Goal: Transaction & Acquisition: Purchase product/service

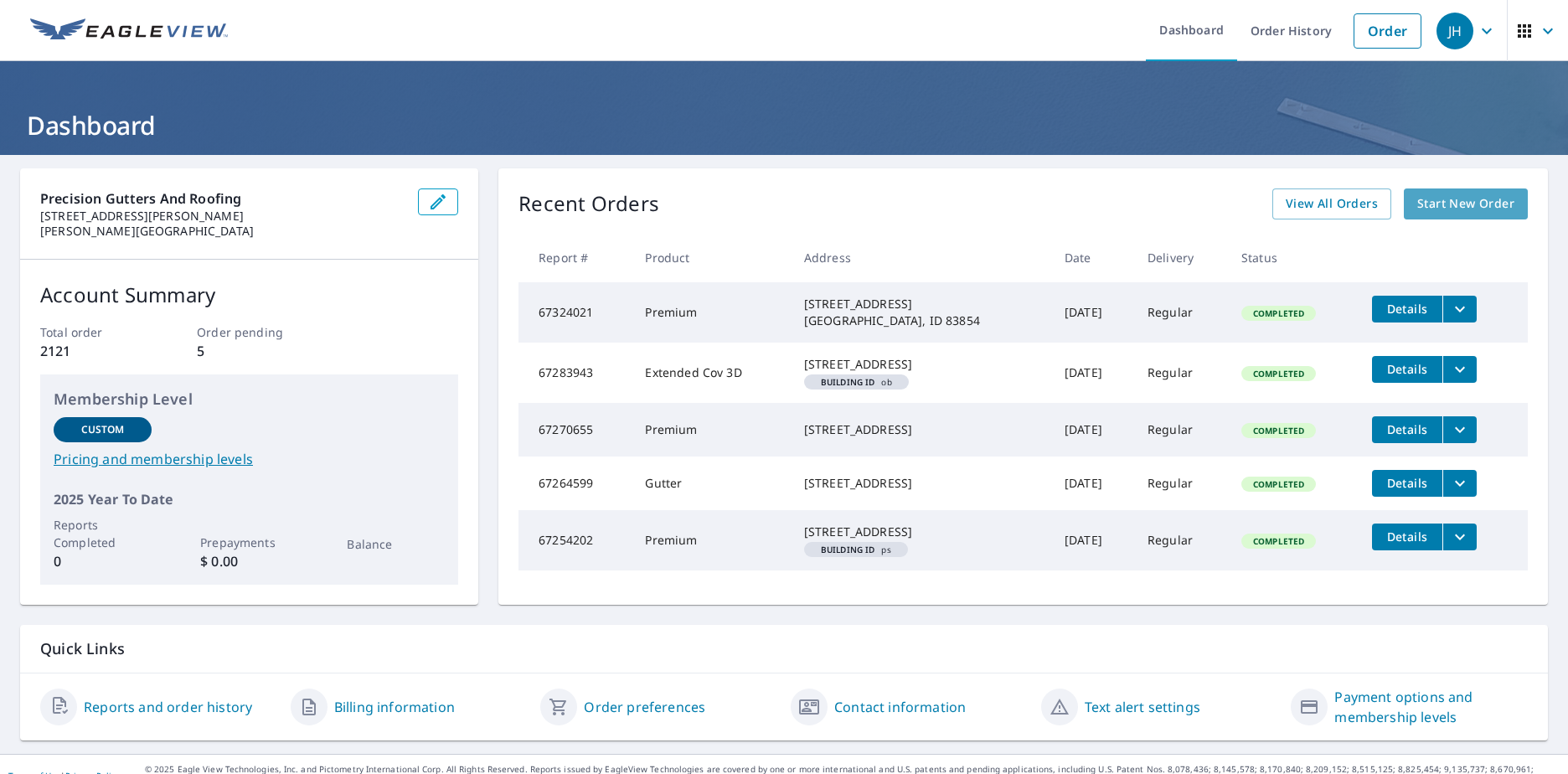
click at [1404, 206] on link "Start New Order" at bounding box center [1465, 204] width 124 height 31
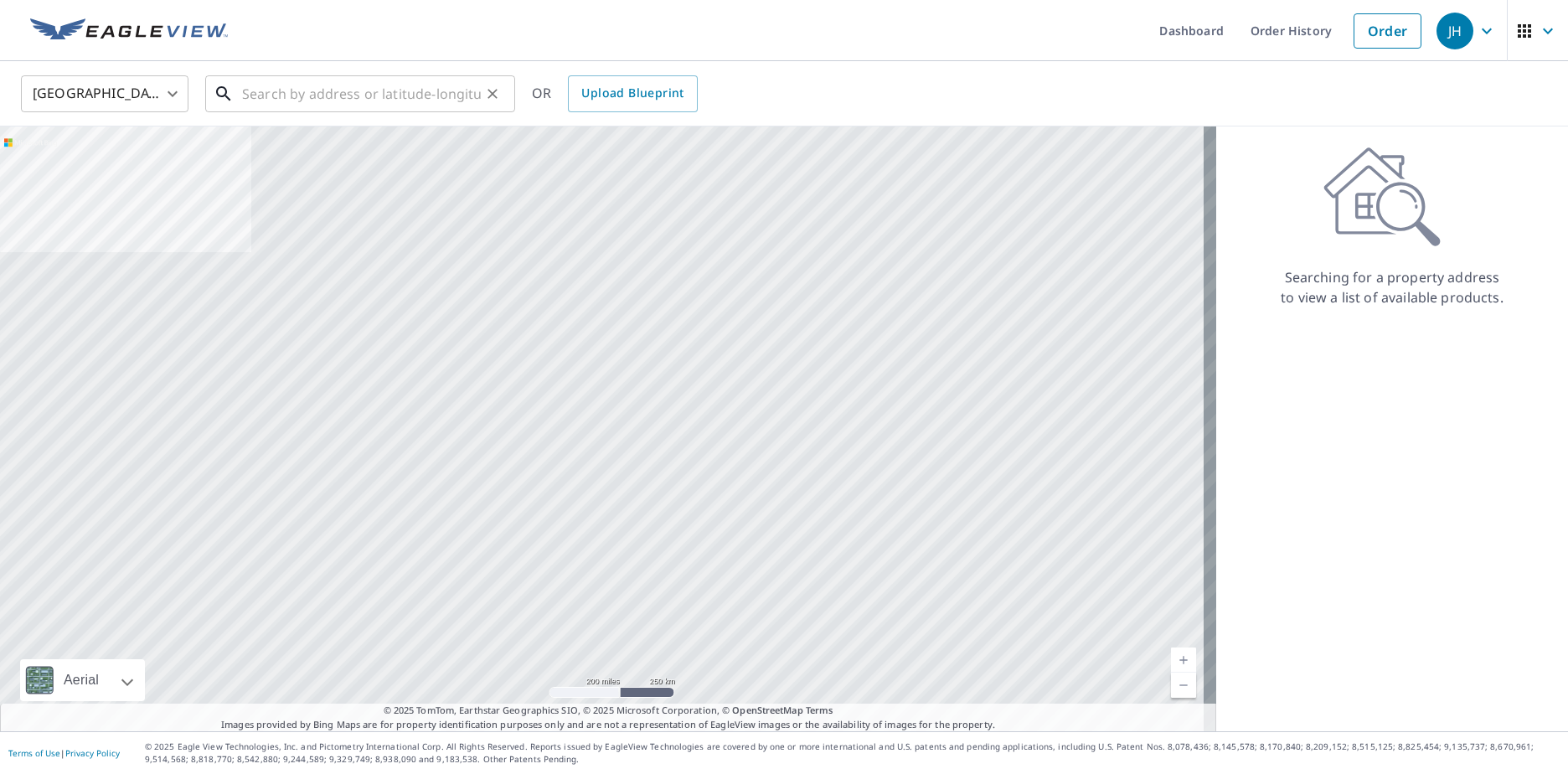
click at [256, 102] on input "text" at bounding box center [361, 93] width 239 height 47
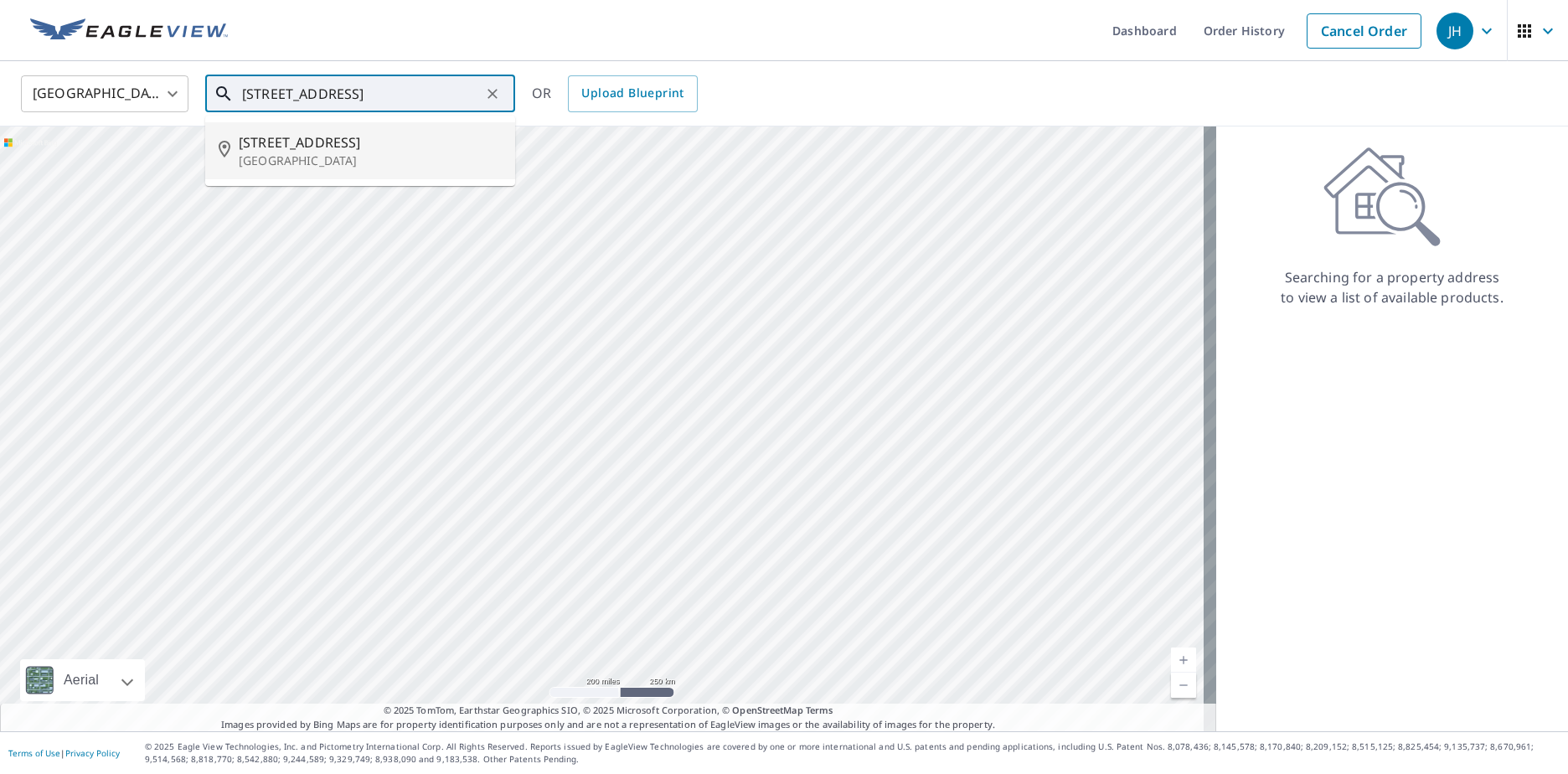
click at [304, 145] on span "38 Government Way" at bounding box center [371, 143] width 263 height 21
type input "38 Government Way Bonners Ferry, ID 83805"
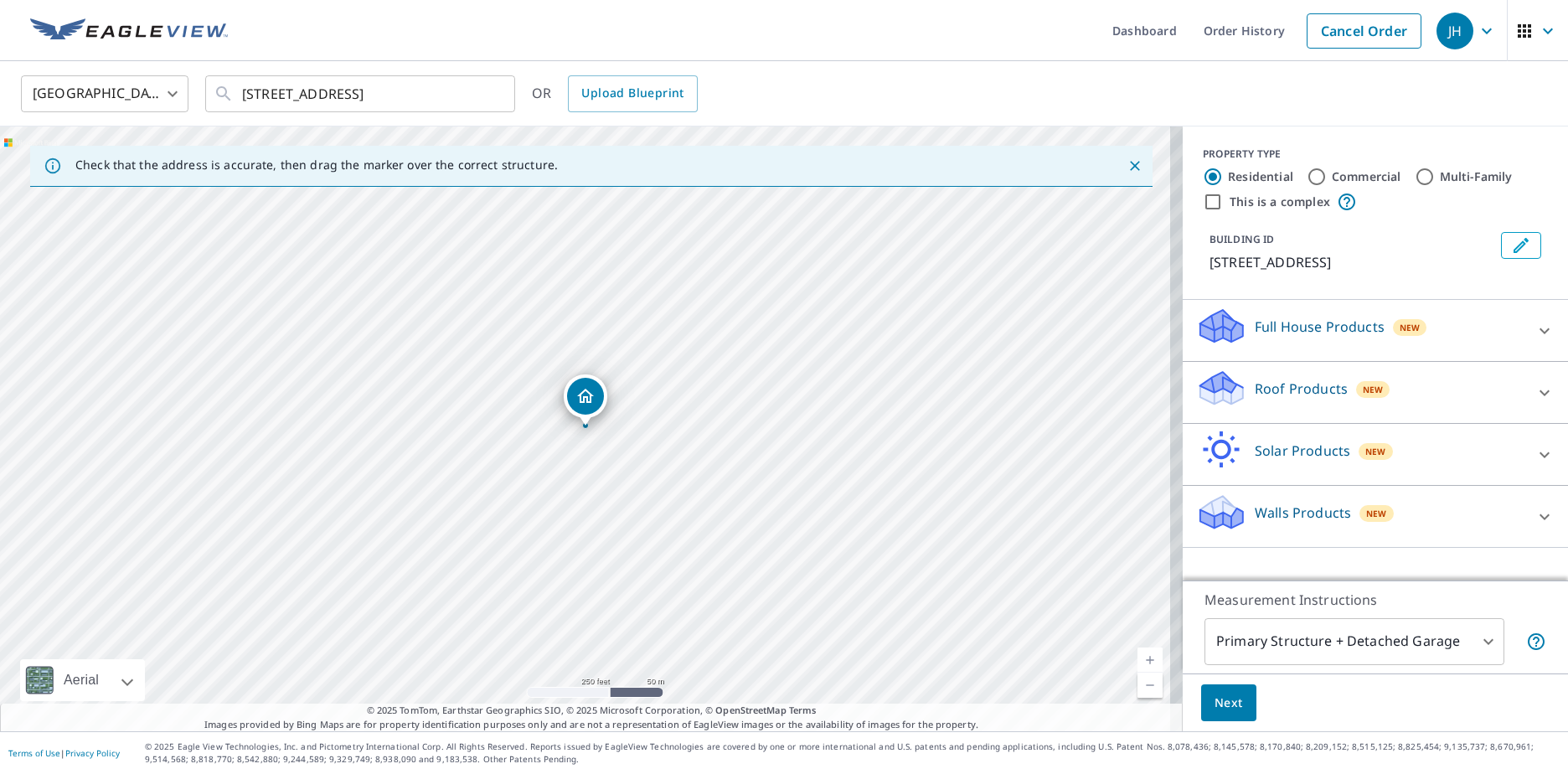
click at [1304, 354] on div "Full House Products New" at bounding box center [1361, 330] width 329 height 48
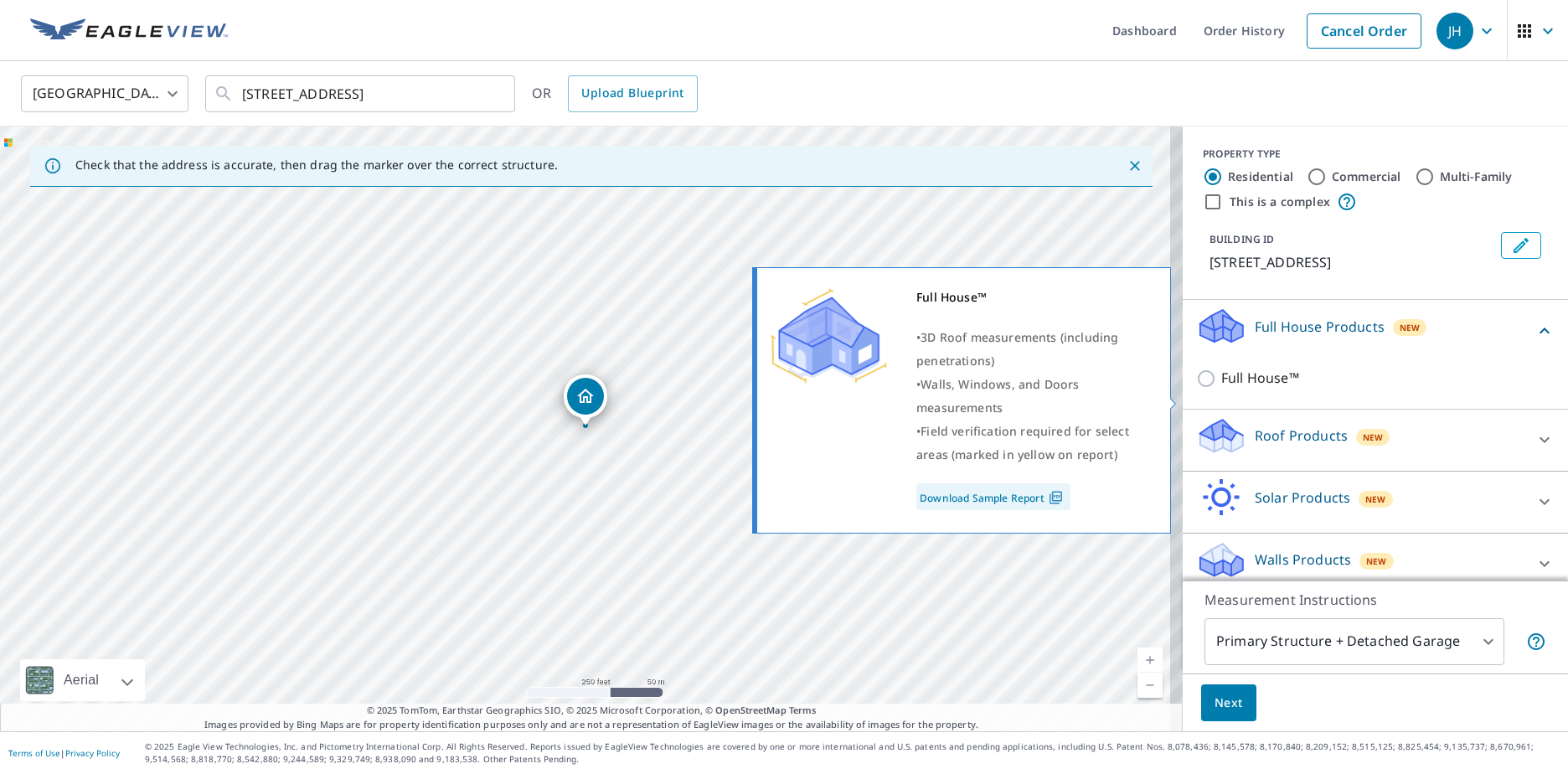
click at [1196, 388] on input "Full House™" at bounding box center [1208, 379] width 25 height 21
checkbox input "true"
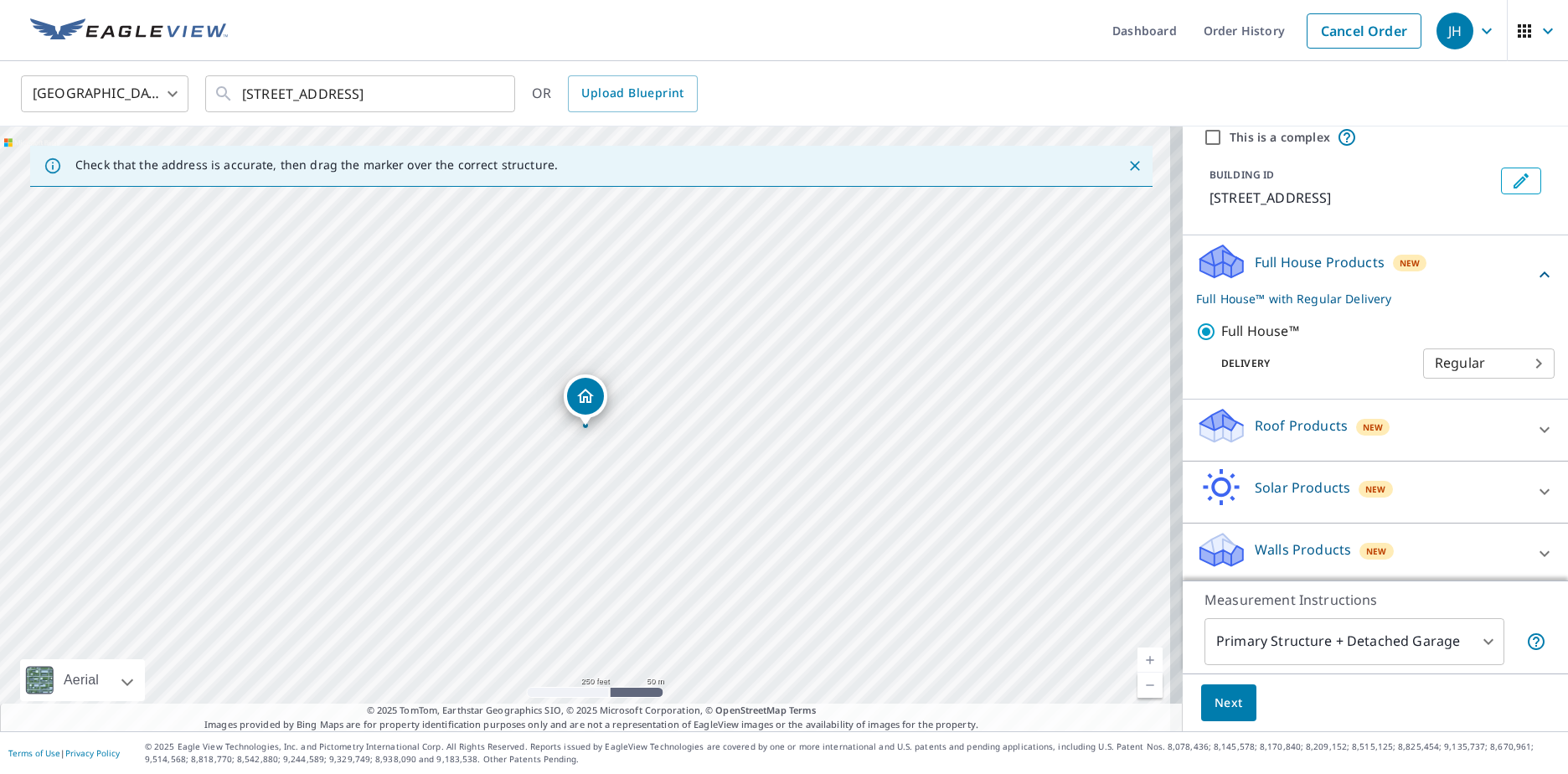
scroll to position [70, 0]
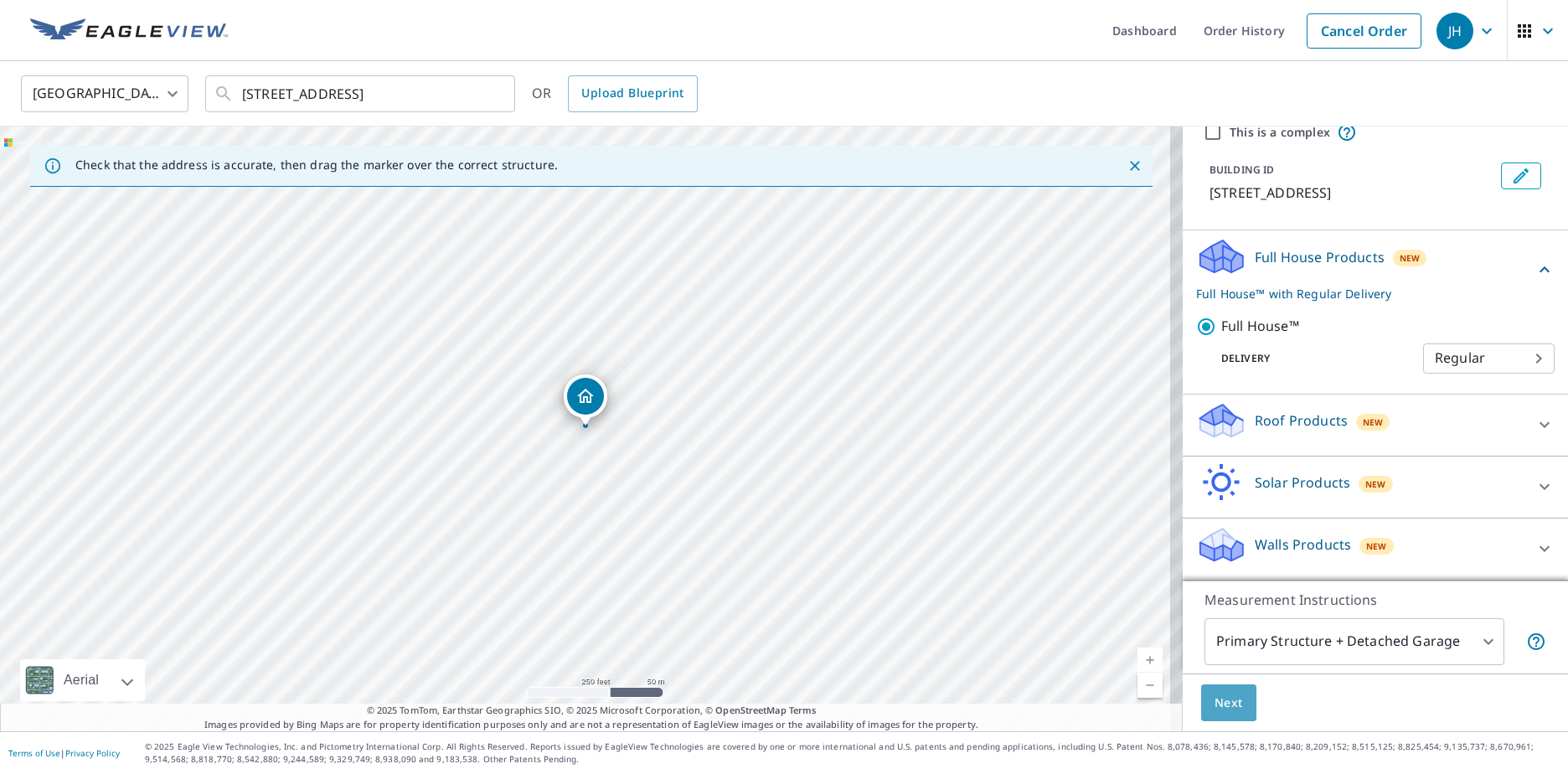
click at [1227, 698] on span "Next" at bounding box center [1228, 703] width 28 height 21
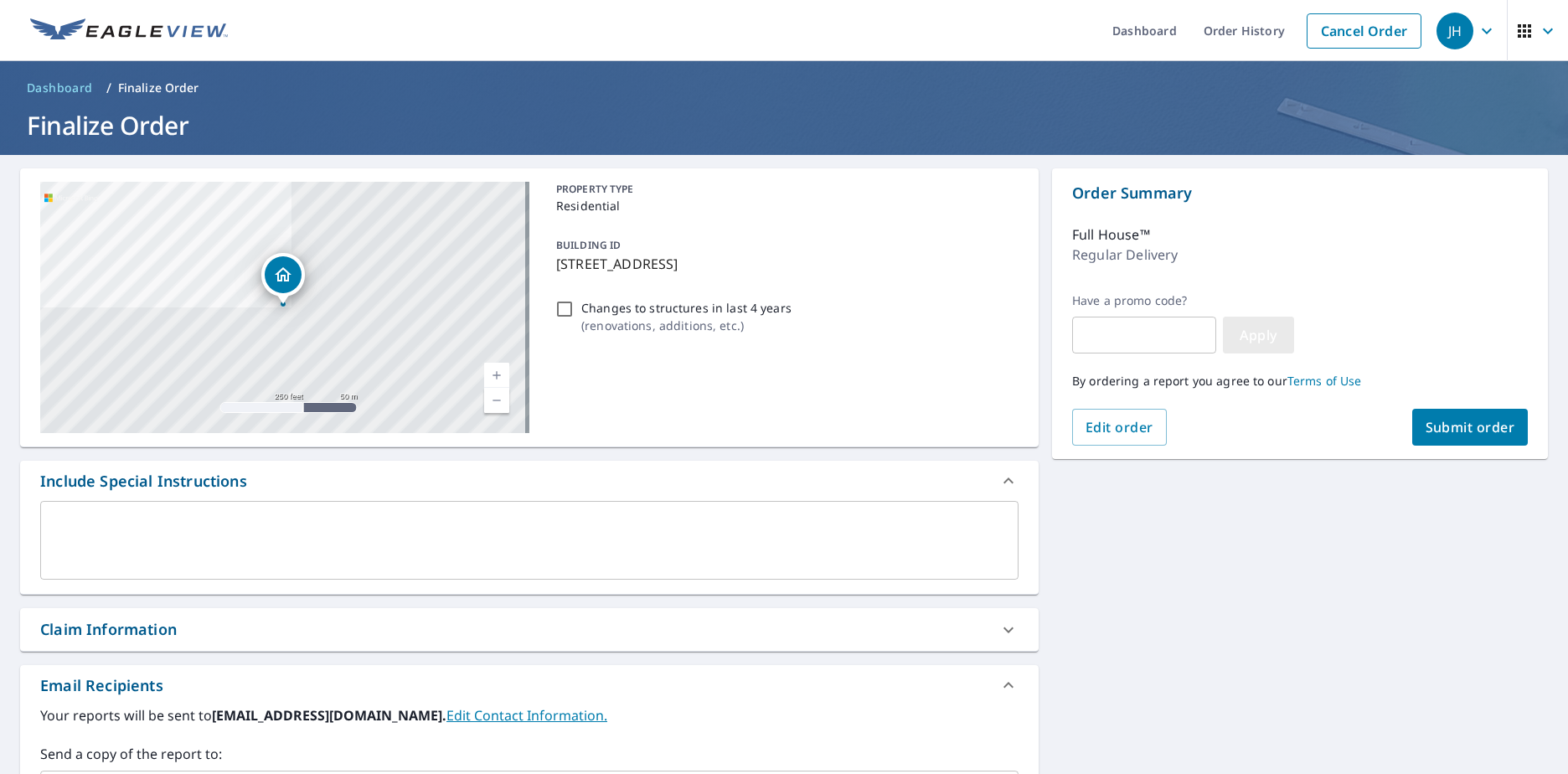
click at [1223, 345] on button "Apply" at bounding box center [1258, 334] width 71 height 36
click at [1442, 425] on span "Submit order" at bounding box center [1470, 427] width 90 height 19
checkbox input "true"
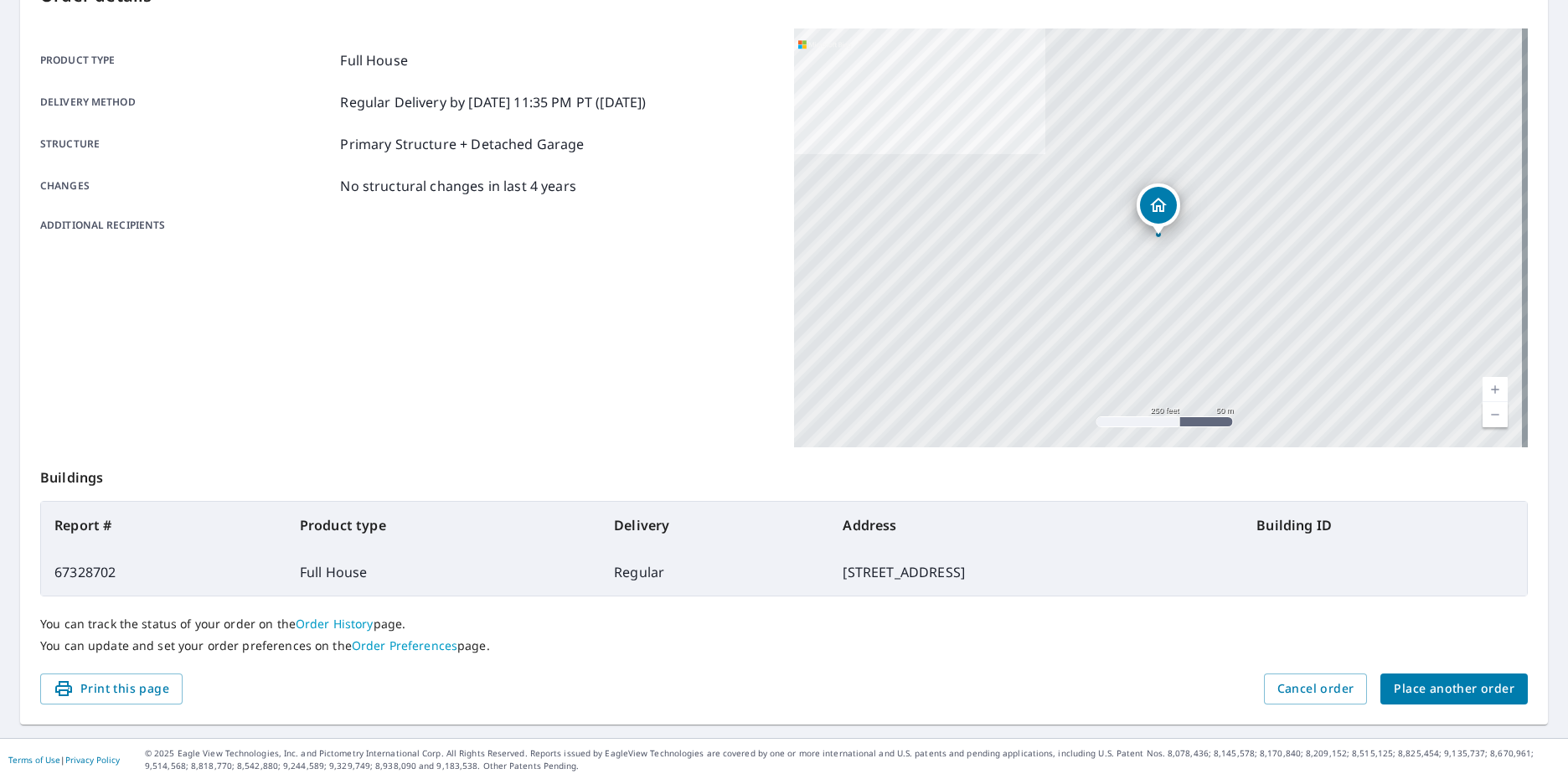
scroll to position [212, 0]
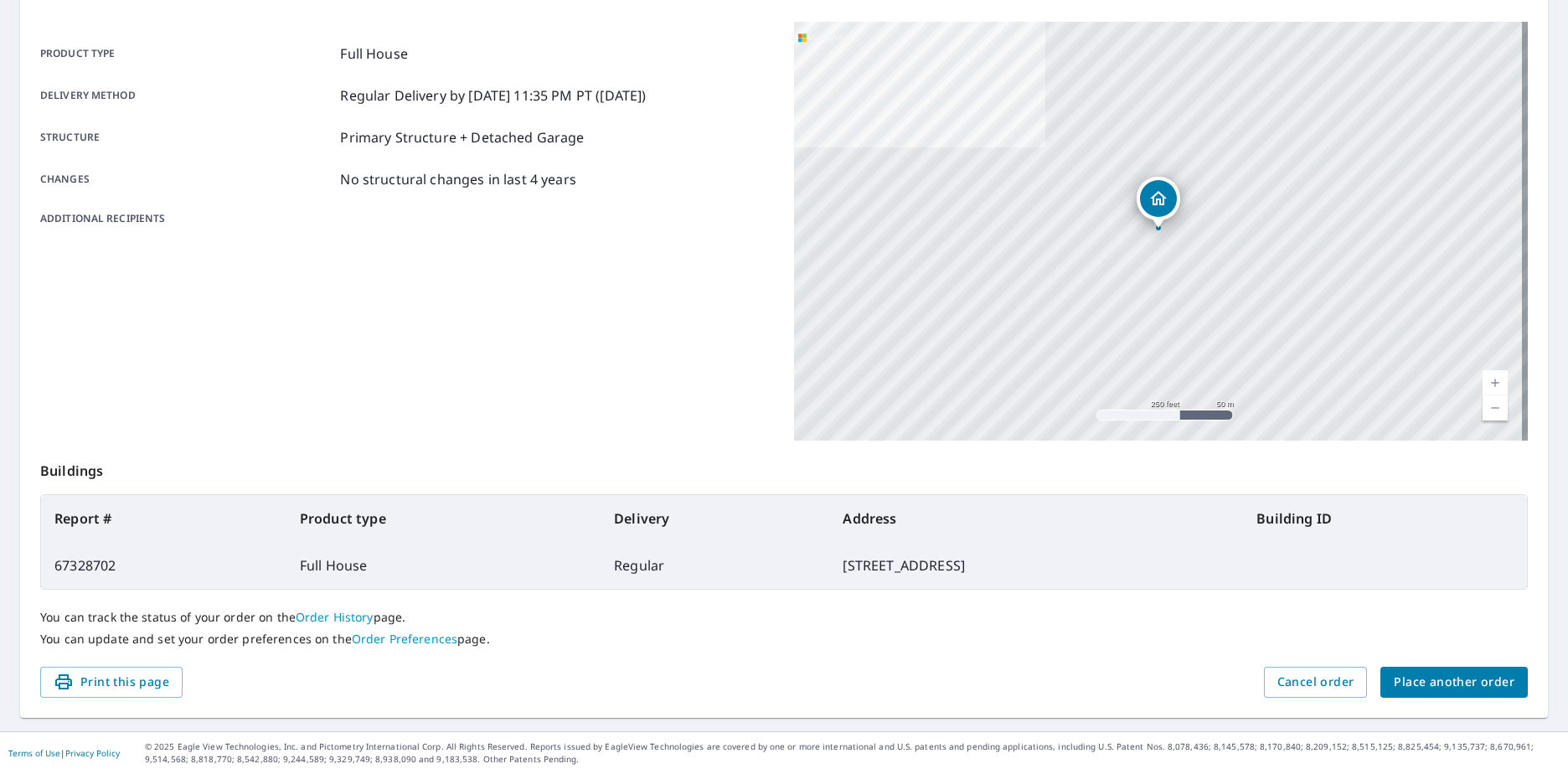
click at [1416, 685] on span "Place another order" at bounding box center [1453, 682] width 120 height 21
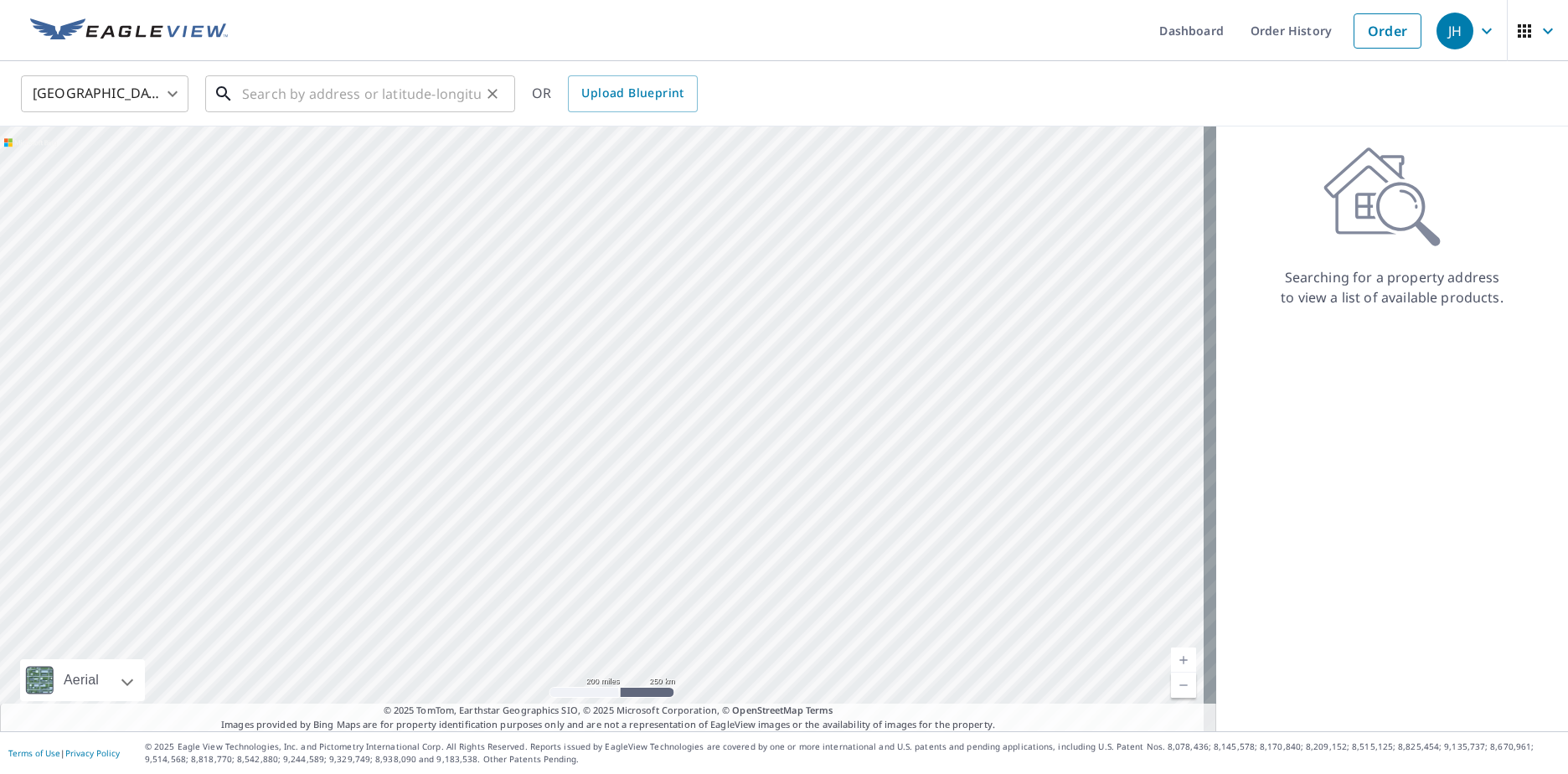
click at [250, 89] on input "text" at bounding box center [361, 93] width 239 height 47
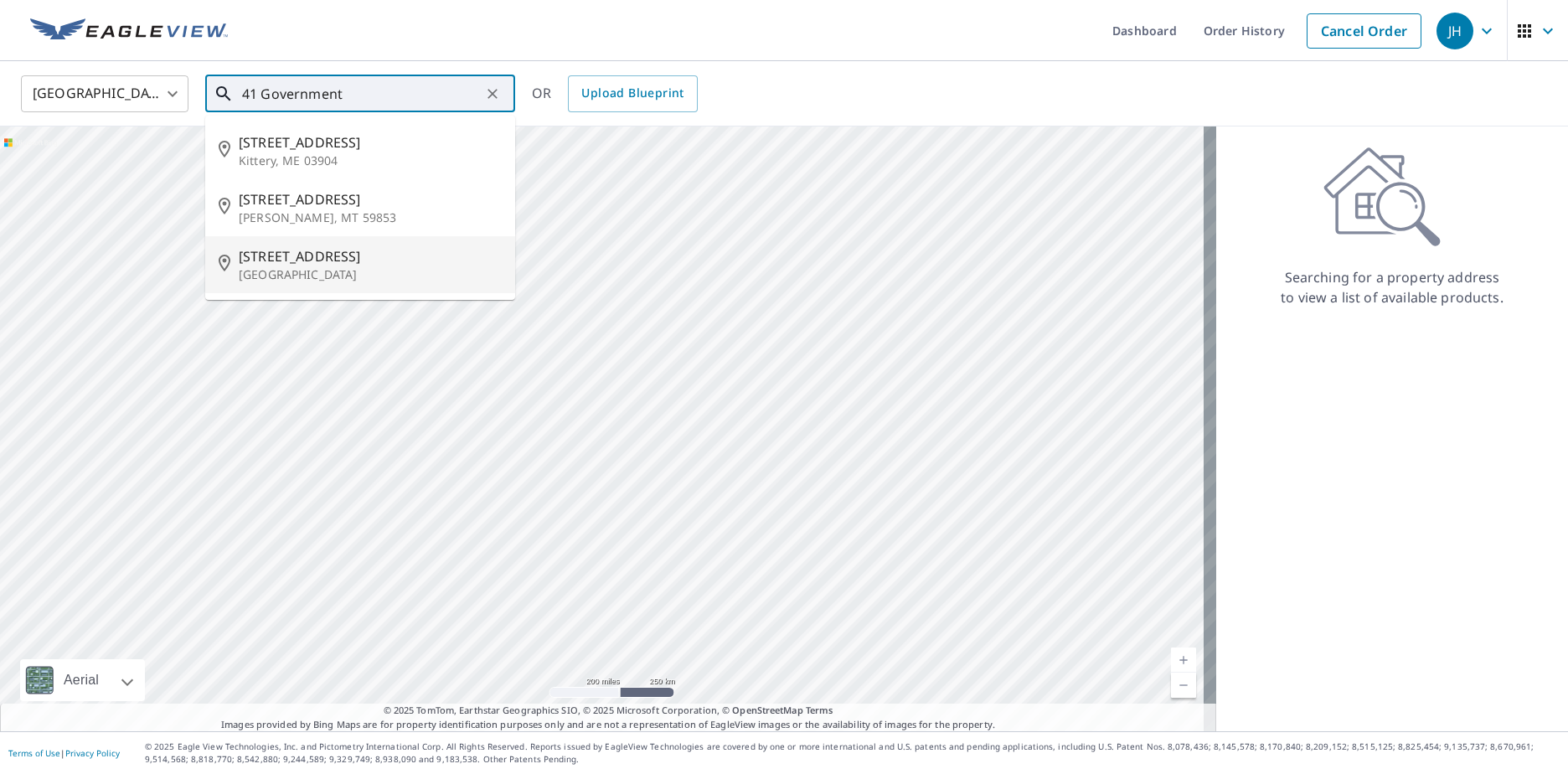
click at [307, 262] on span "41 Government Way" at bounding box center [371, 257] width 263 height 21
type input "41 Government Way Bonners Ferry, ID 83805"
